Goal: Task Accomplishment & Management: Complete application form

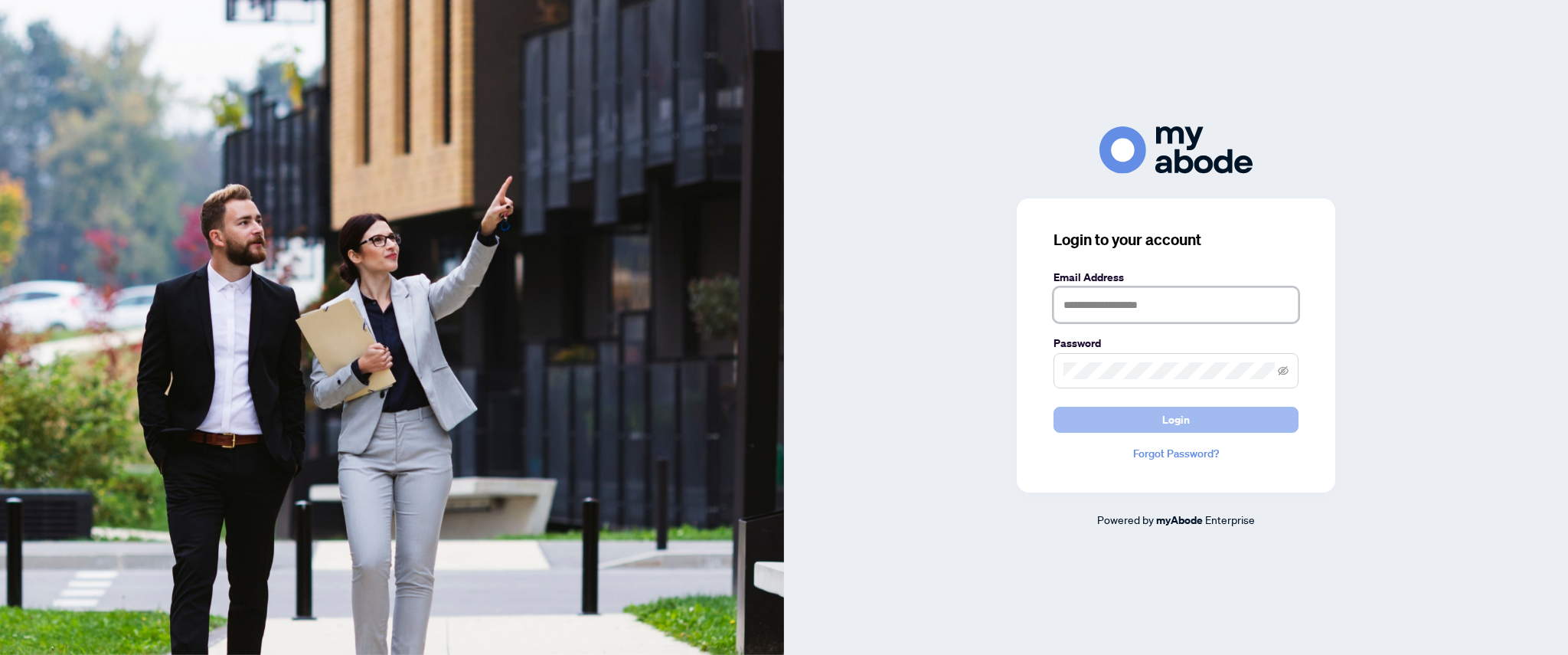
type input "**********"
click at [1197, 425] on button "Login" at bounding box center [1176, 420] width 245 height 26
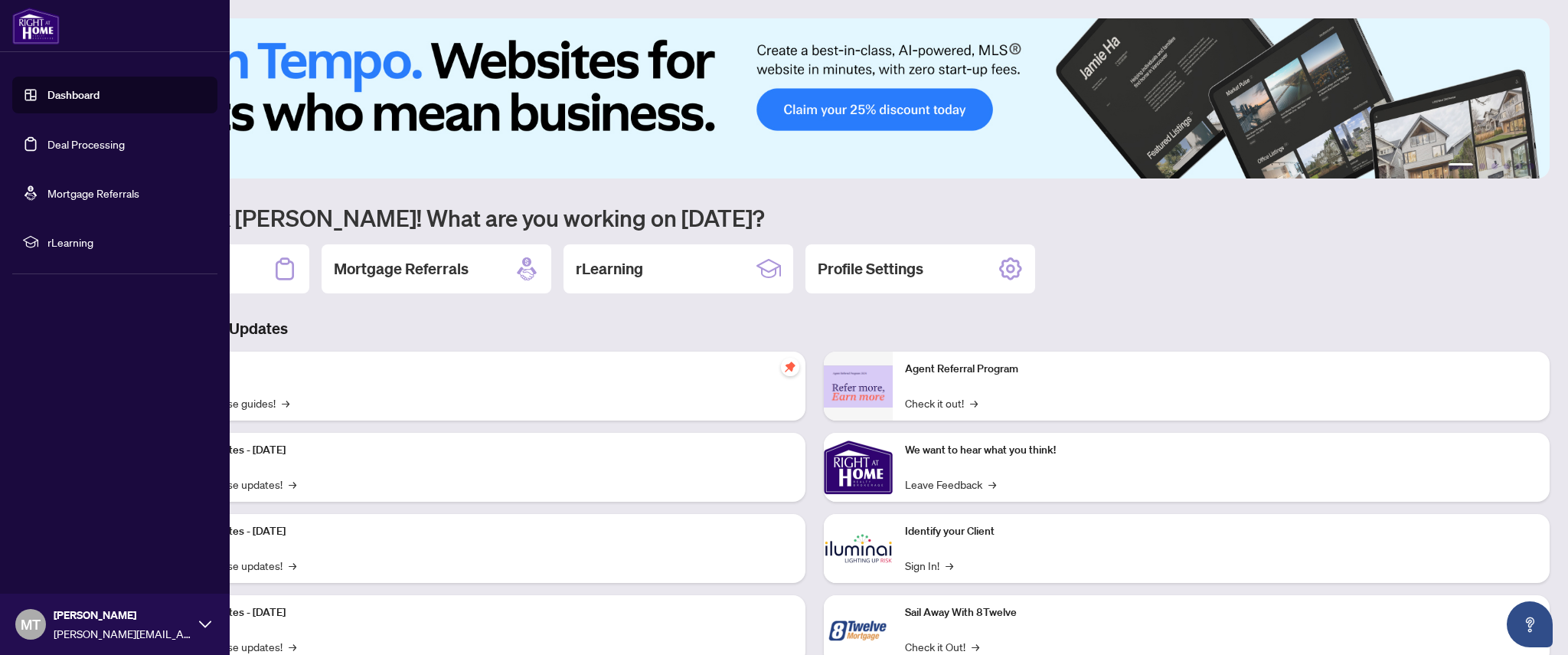
click at [91, 149] on link "Deal Processing" at bounding box center [86, 143] width 77 height 14
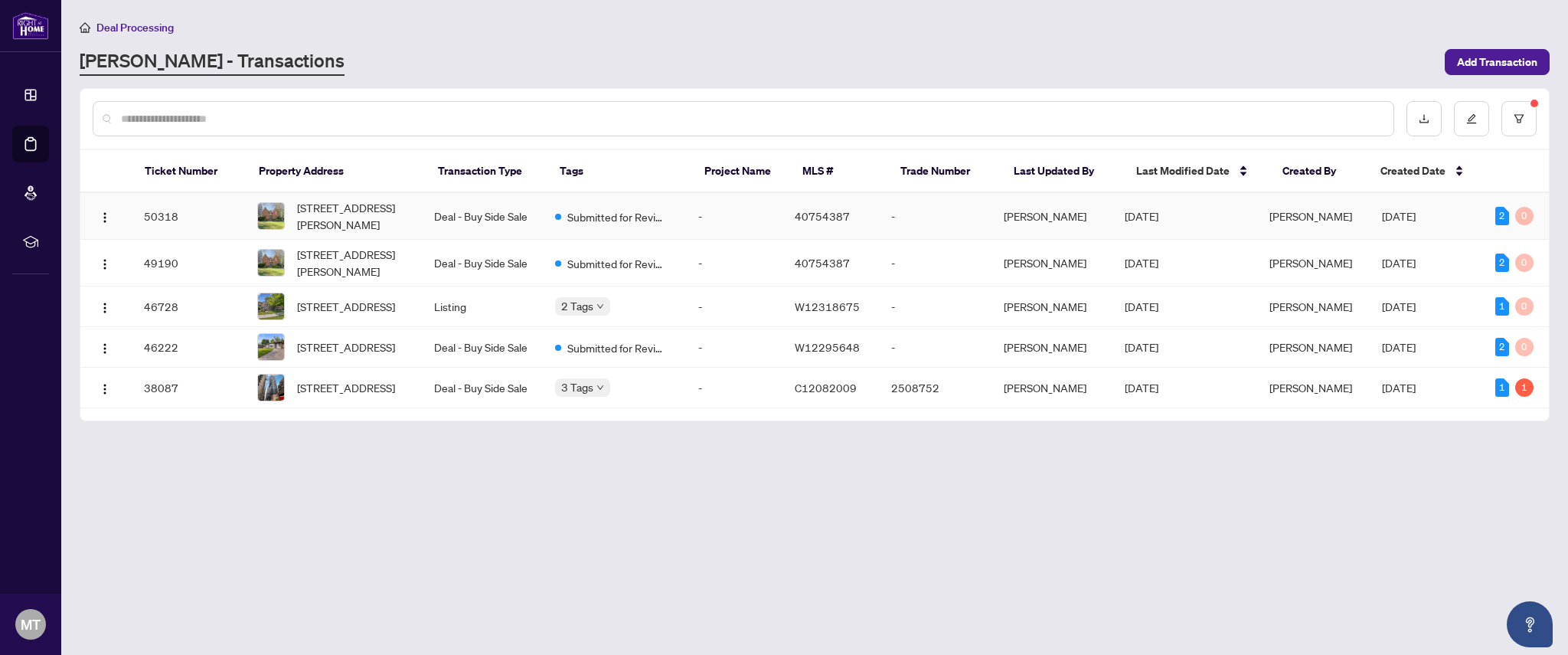
click at [828, 218] on span "40754387" at bounding box center [822, 216] width 55 height 14
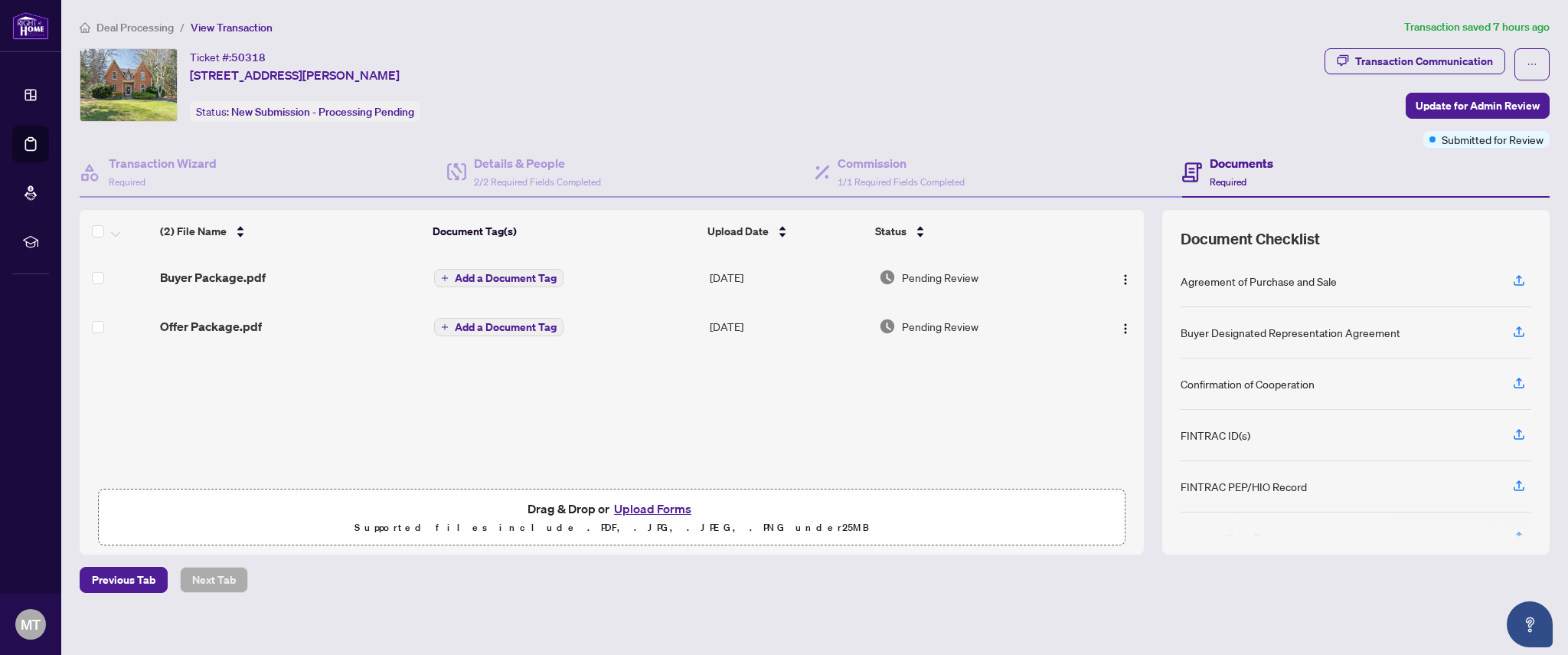
click at [658, 509] on button "Upload Forms" at bounding box center [652, 508] width 86 height 20
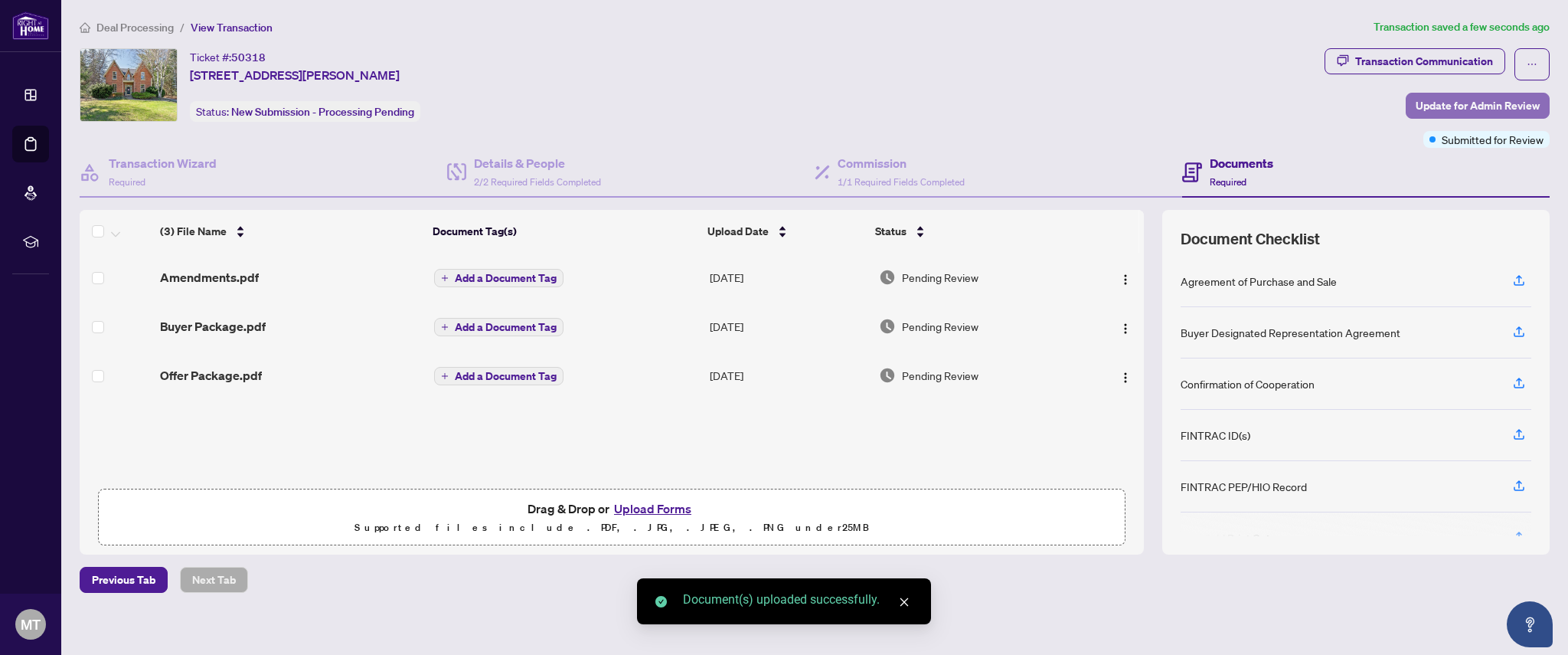
click at [1468, 101] on span "Update for Admin Review" at bounding box center [1478, 106] width 124 height 24
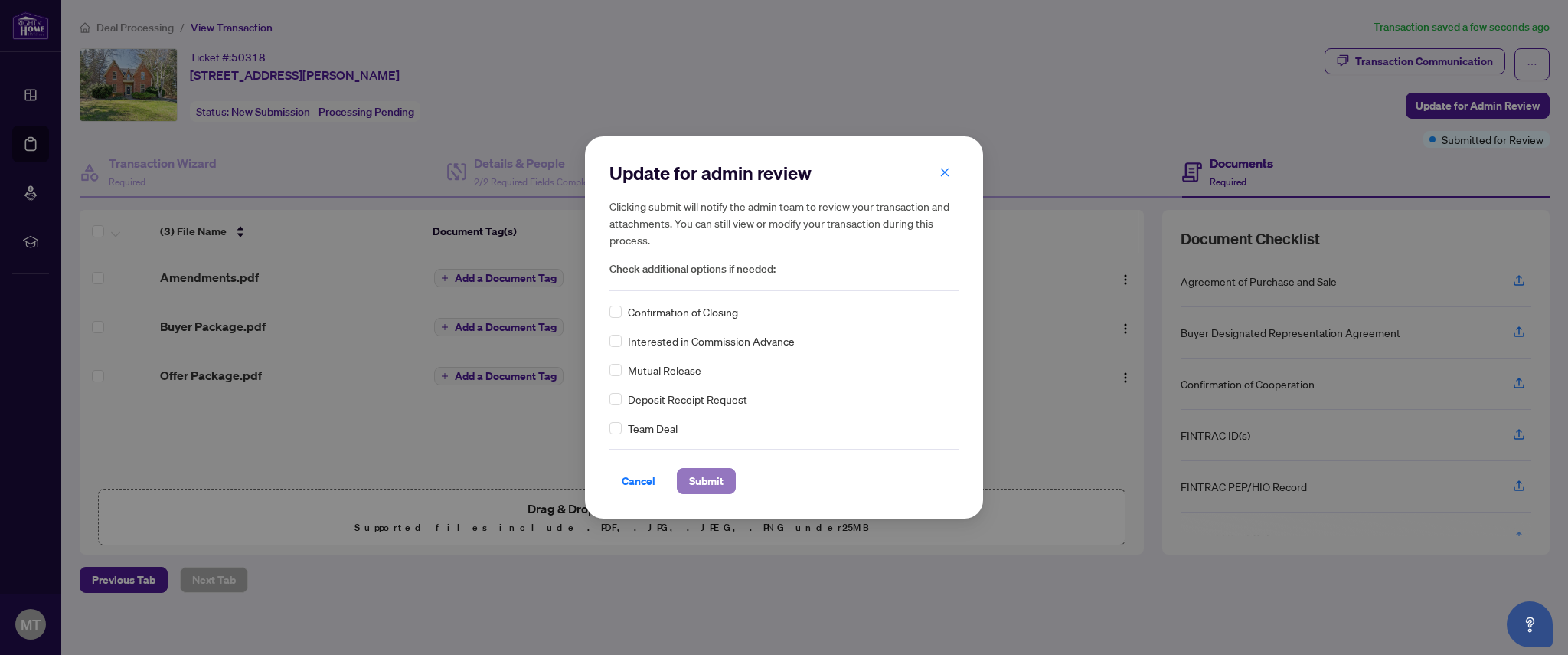
click at [719, 487] on span "Submit" at bounding box center [706, 481] width 35 height 24
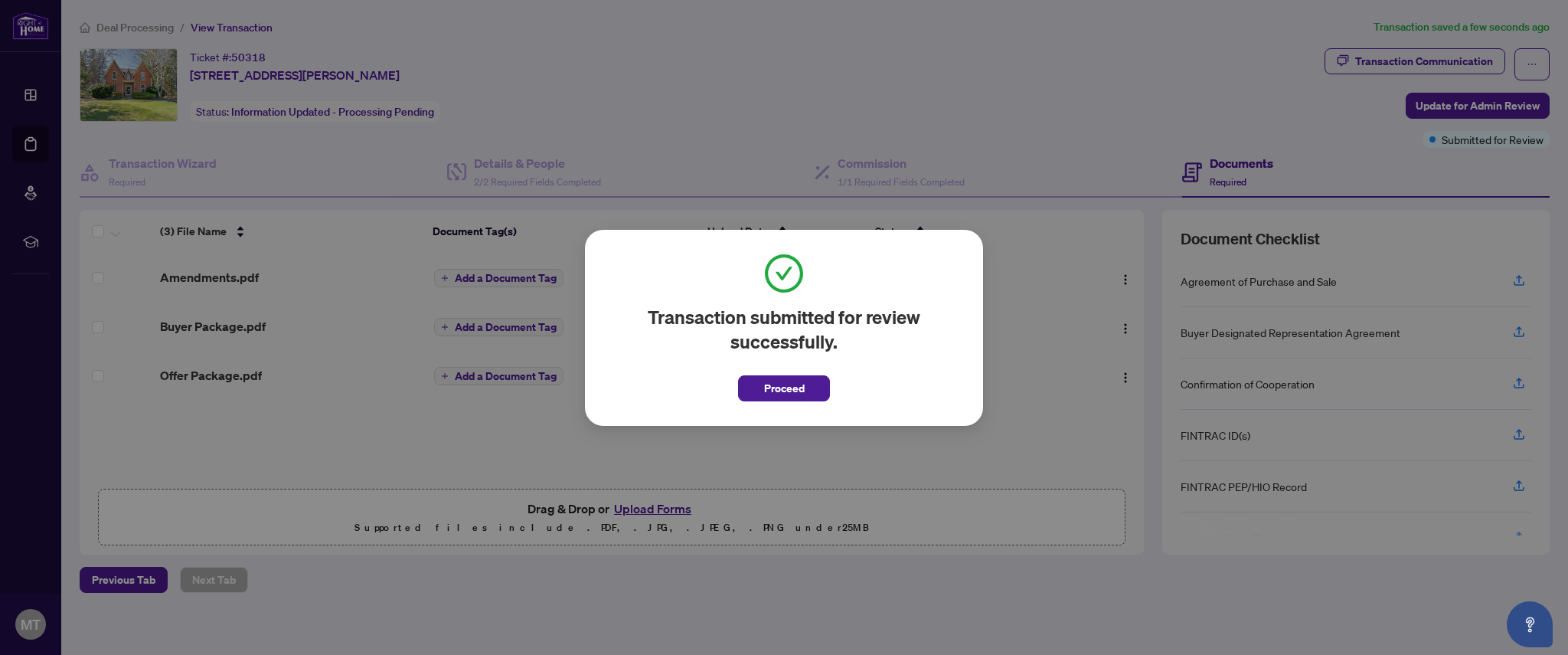
click at [793, 388] on span "Proceed" at bounding box center [784, 388] width 40 height 24
